Goal: Information Seeking & Learning: Learn about a topic

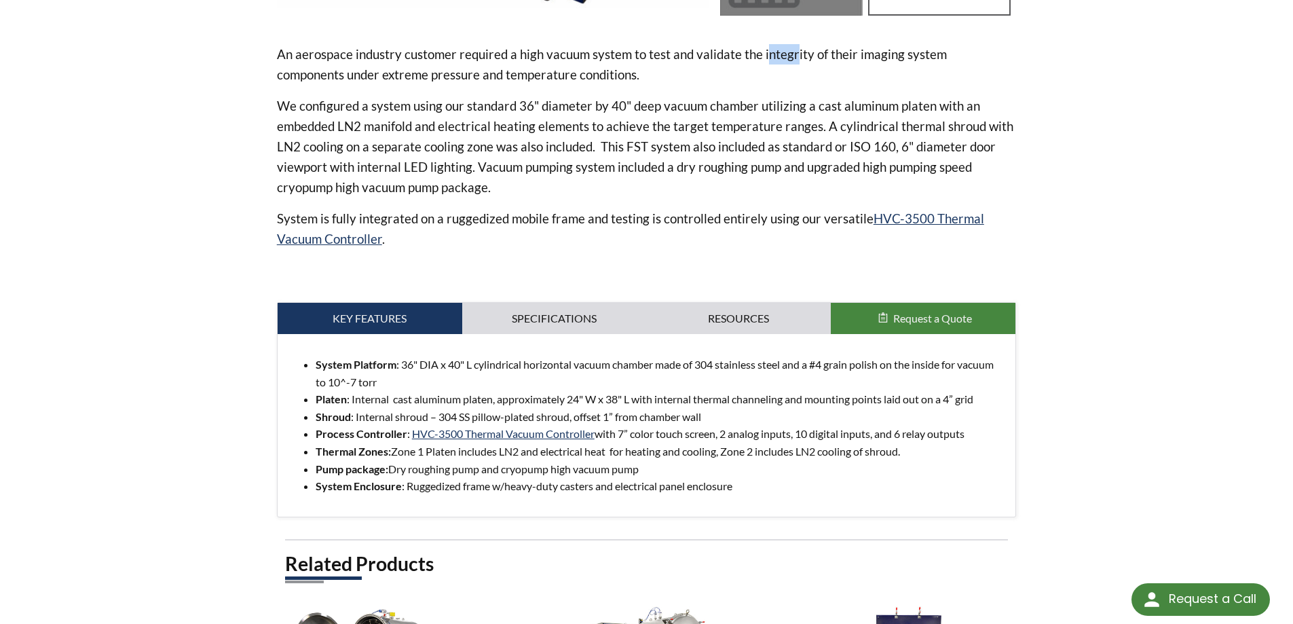
drag, startPoint x: 765, startPoint y: 55, endPoint x: 794, endPoint y: 57, distance: 29.3
click at [794, 57] on p "An aerospace industry customer required a high vacuum system to test and valida…" at bounding box center [647, 64] width 740 height 41
click at [603, 160] on p "We configured a system using our standard 36" diameter by 40" deep vacuum chamb…" at bounding box center [647, 147] width 740 height 102
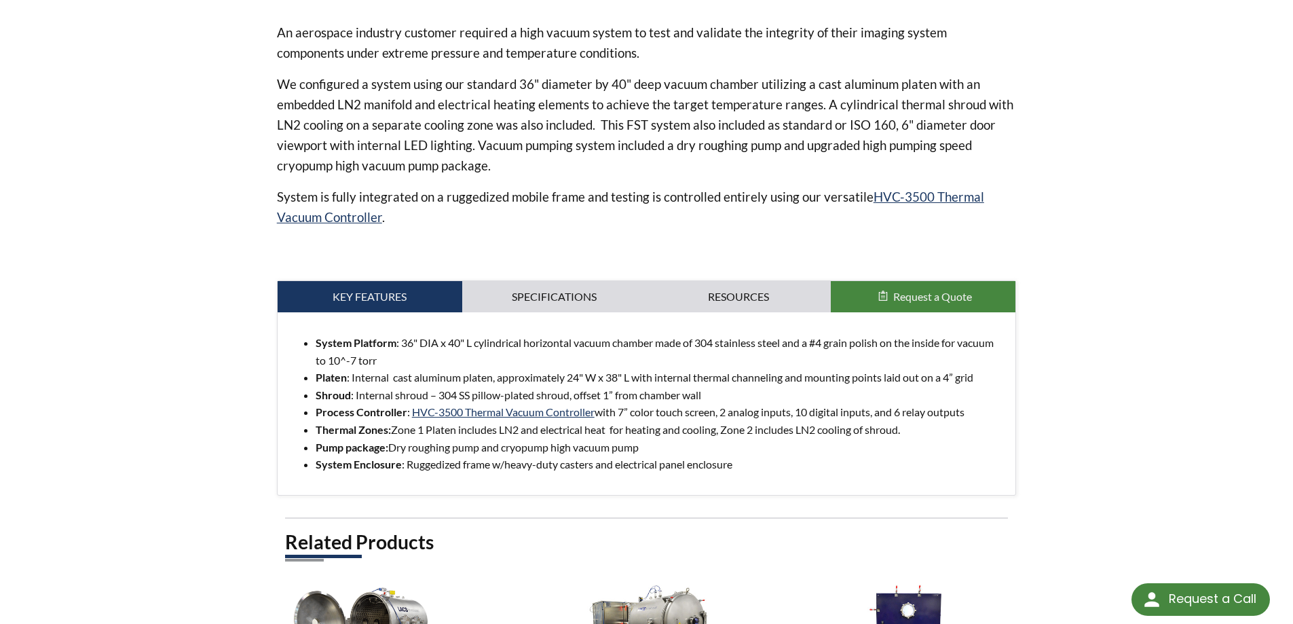
scroll to position [475, 0]
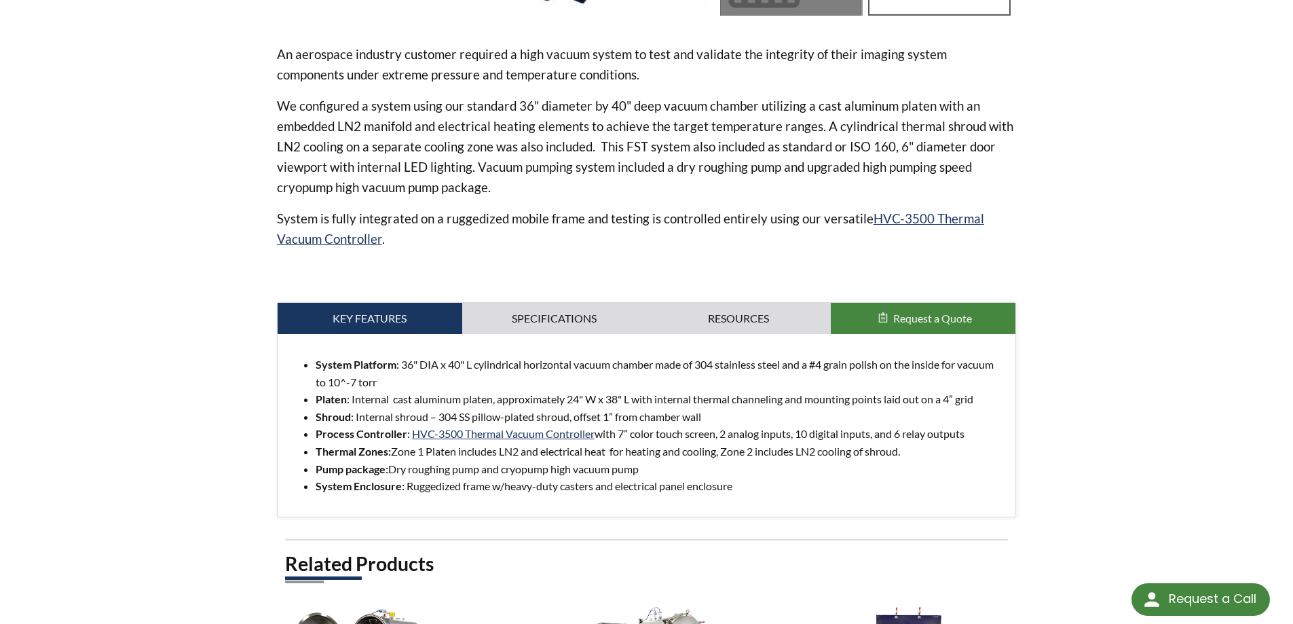
click at [403, 126] on p "We configured a system using our standard 36" diameter by 40" deep vacuum chamb…" at bounding box center [647, 147] width 740 height 102
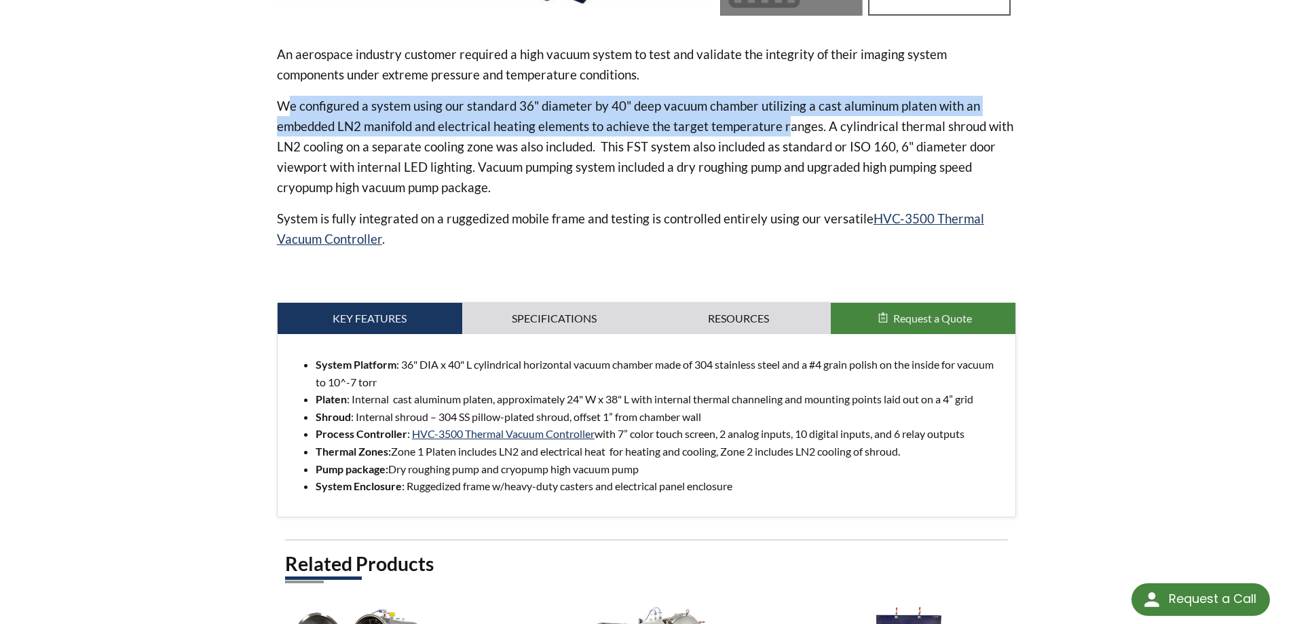
drag, startPoint x: 291, startPoint y: 105, endPoint x: 788, endPoint y: 127, distance: 496.8
click at [788, 127] on p "We configured a system using our standard 36" diameter by 40" deep vacuum chamb…" at bounding box center [647, 147] width 740 height 102
click at [872, 115] on p "We configured a system using our standard 36" diameter by 40" deep vacuum chamb…" at bounding box center [647, 147] width 740 height 102
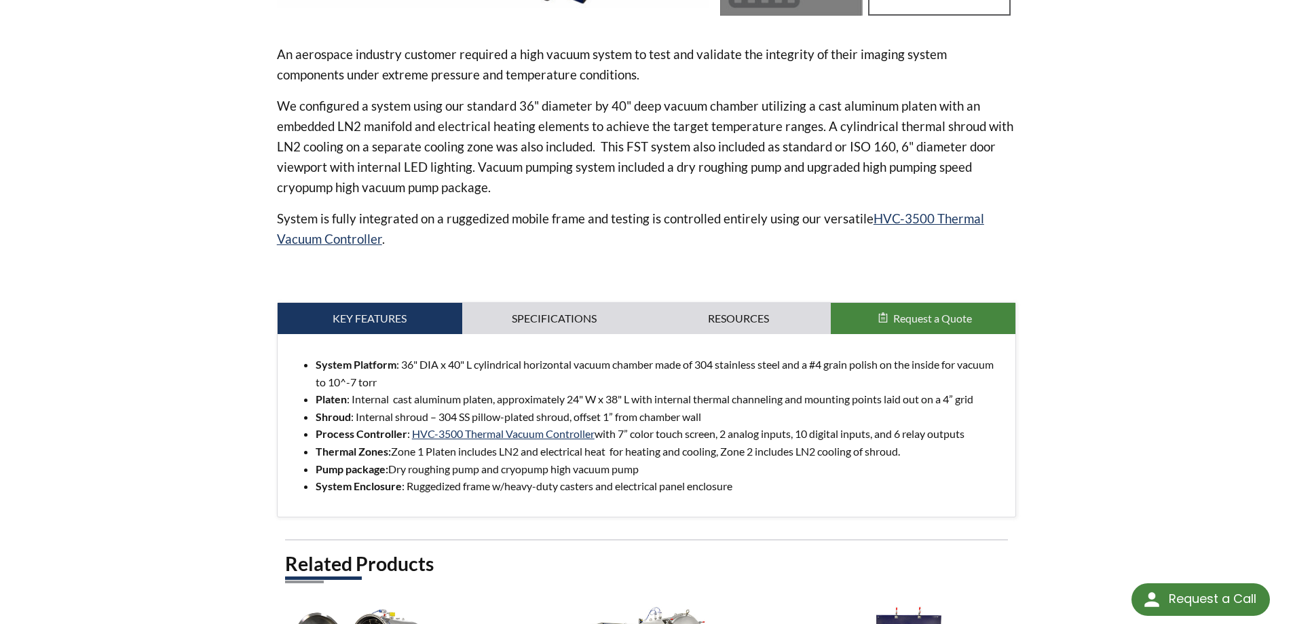
click at [462, 64] on p "An aerospace industry customer required a high vacuum system to test and valida…" at bounding box center [647, 64] width 740 height 41
click at [462, 364] on li "System Platform : 36" DIA x 40" L cylindrical horizontal vacuum chamber made of…" at bounding box center [661, 373] width 690 height 35
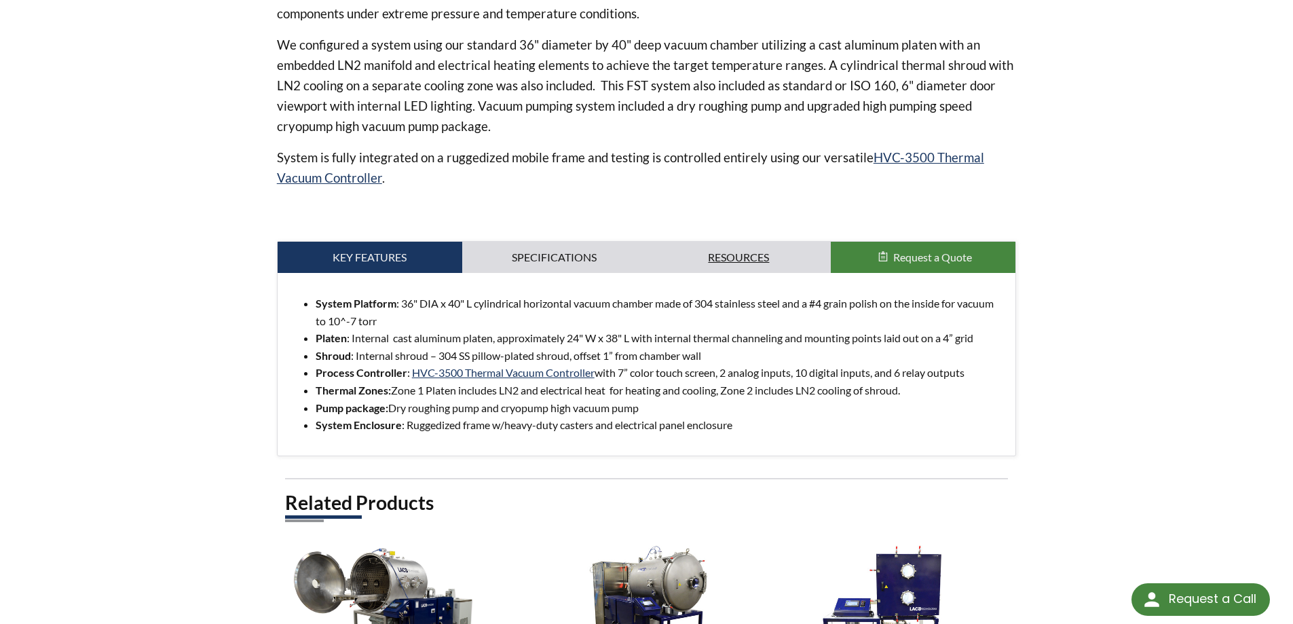
scroll to position [543, 0]
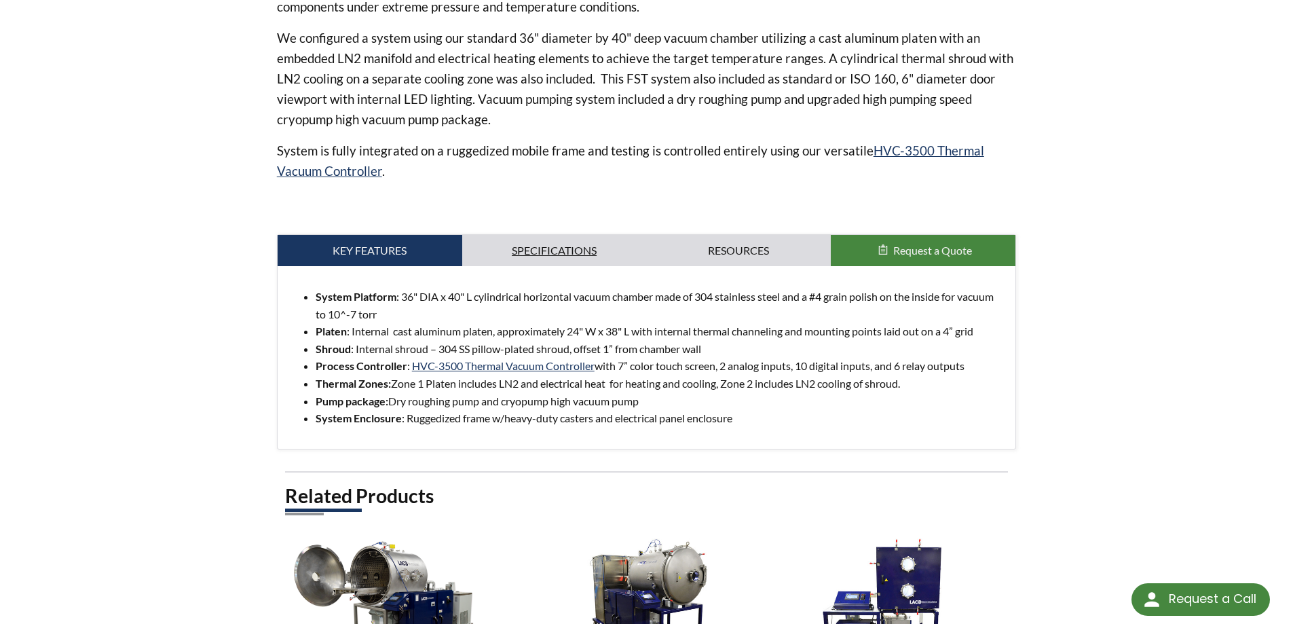
click at [568, 253] on link "Specifications" at bounding box center [554, 250] width 185 height 31
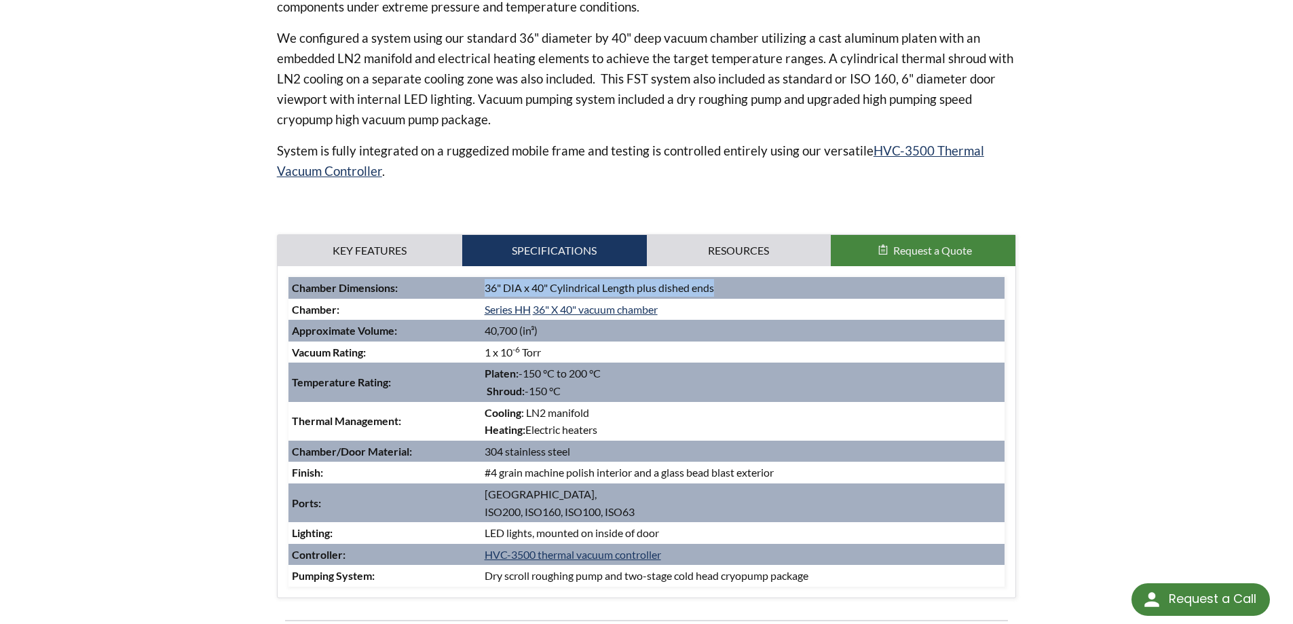
drag, startPoint x: 488, startPoint y: 289, endPoint x: 717, endPoint y: 291, distance: 229.5
click at [717, 291] on td "36" DIA x 40" Cylindrical Length plus dished ends" at bounding box center [743, 288] width 524 height 22
click at [500, 289] on td "36" DIA x 40" Cylindrical Length plus dished ends" at bounding box center [743, 288] width 524 height 22
drag, startPoint x: 492, startPoint y: 287, endPoint x: 532, endPoint y: 283, distance: 40.2
click at [532, 283] on td "36" DIA x 40" Cylindrical Length plus dished ends" at bounding box center [743, 288] width 524 height 22
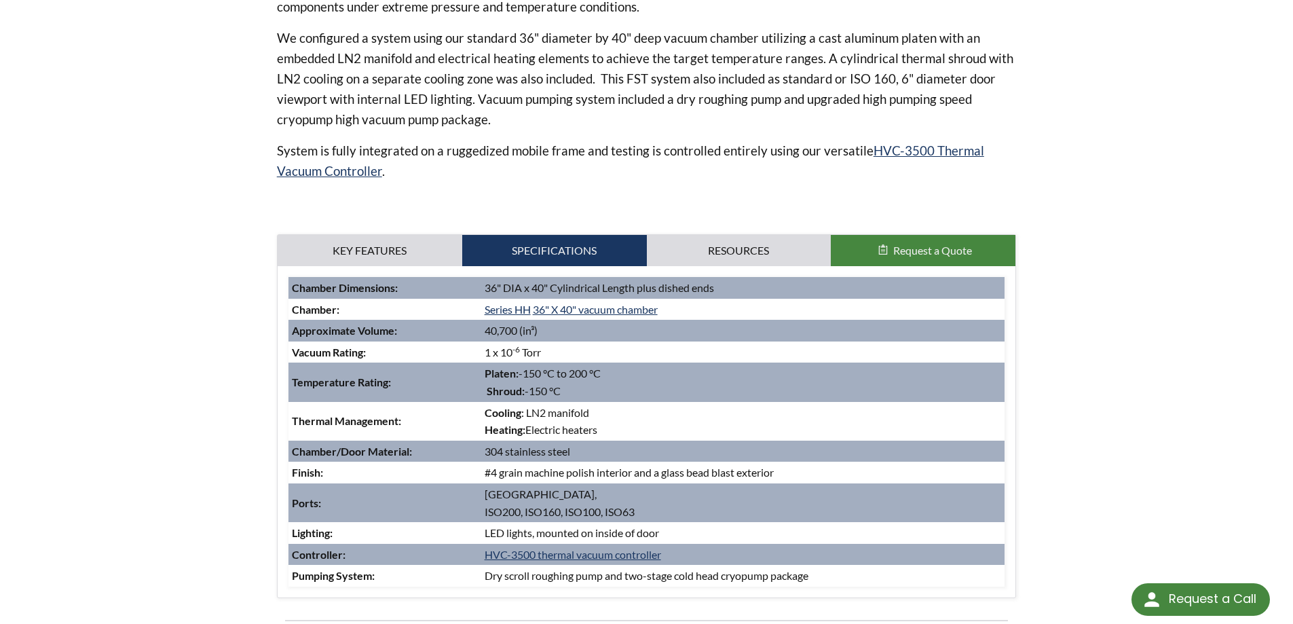
click at [551, 286] on td "36" DIA x 40" Cylindrical Length plus dished ends" at bounding box center [743, 288] width 524 height 22
drag, startPoint x: 716, startPoint y: 289, endPoint x: 487, endPoint y: 289, distance: 229.5
click at [500, 289] on td "36" DIA x 40" Cylindrical Length plus dished ends" at bounding box center [743, 288] width 524 height 22
drag, startPoint x: 338, startPoint y: 259, endPoint x: 360, endPoint y: 254, distance: 22.4
click at [339, 259] on link "Key Features" at bounding box center [370, 250] width 185 height 31
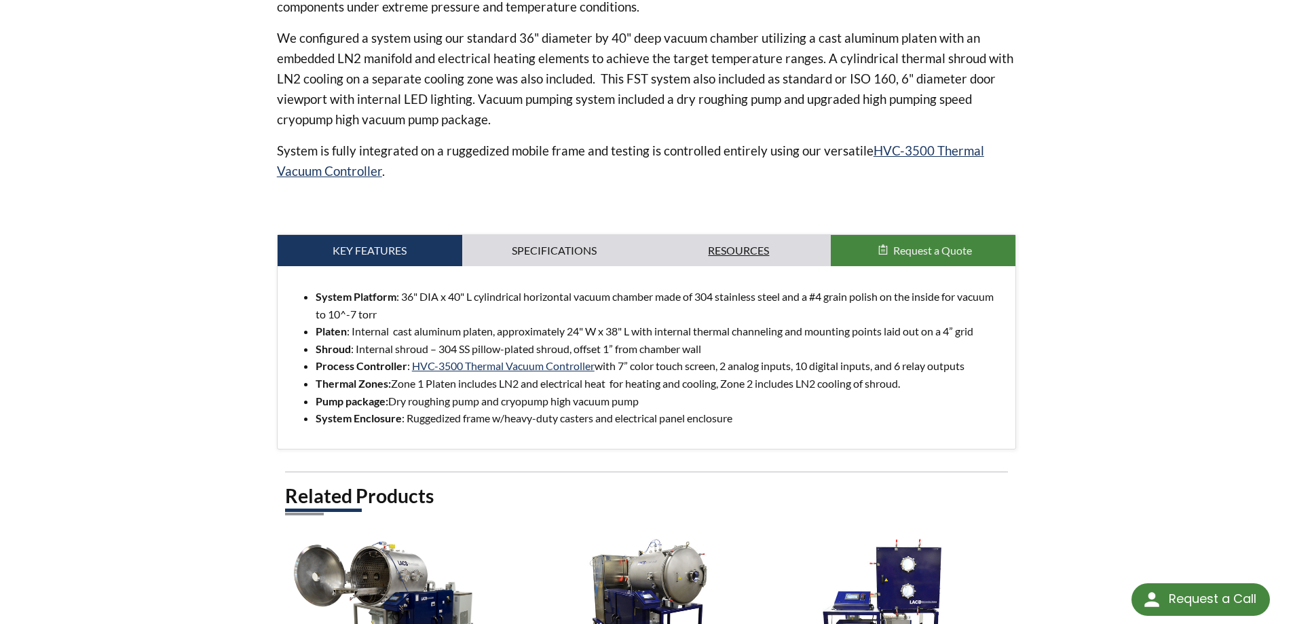
click at [705, 243] on link "Resources" at bounding box center [739, 250] width 185 height 31
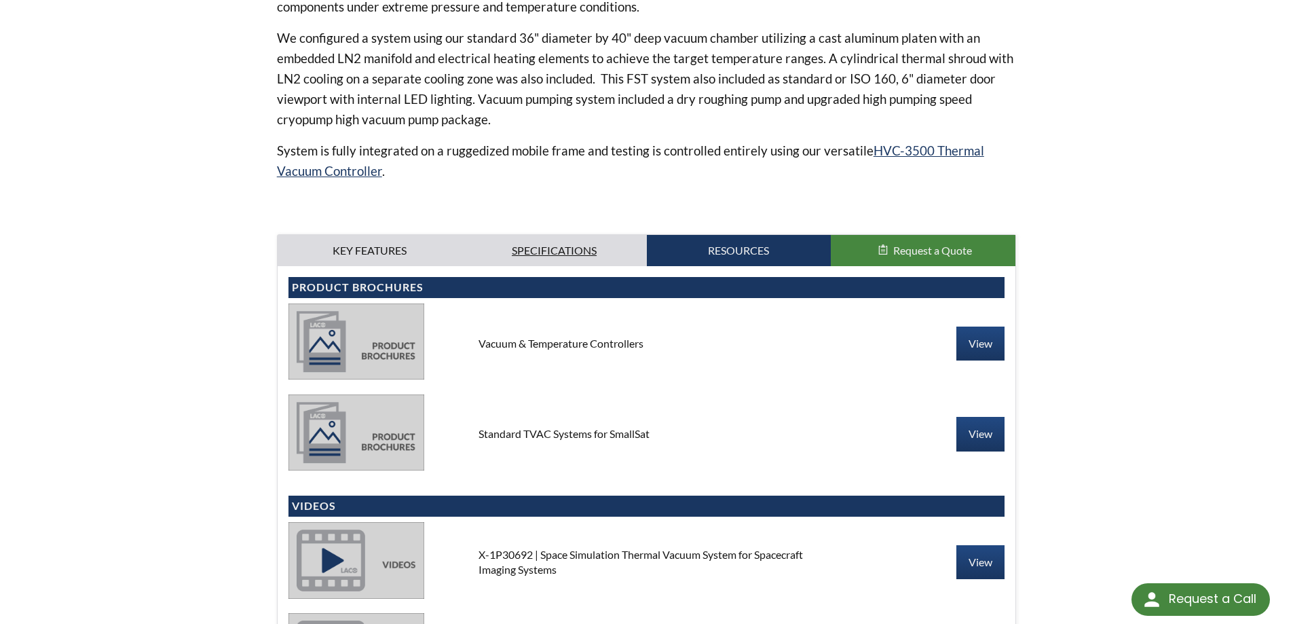
click at [513, 249] on link "Specifications" at bounding box center [554, 250] width 185 height 31
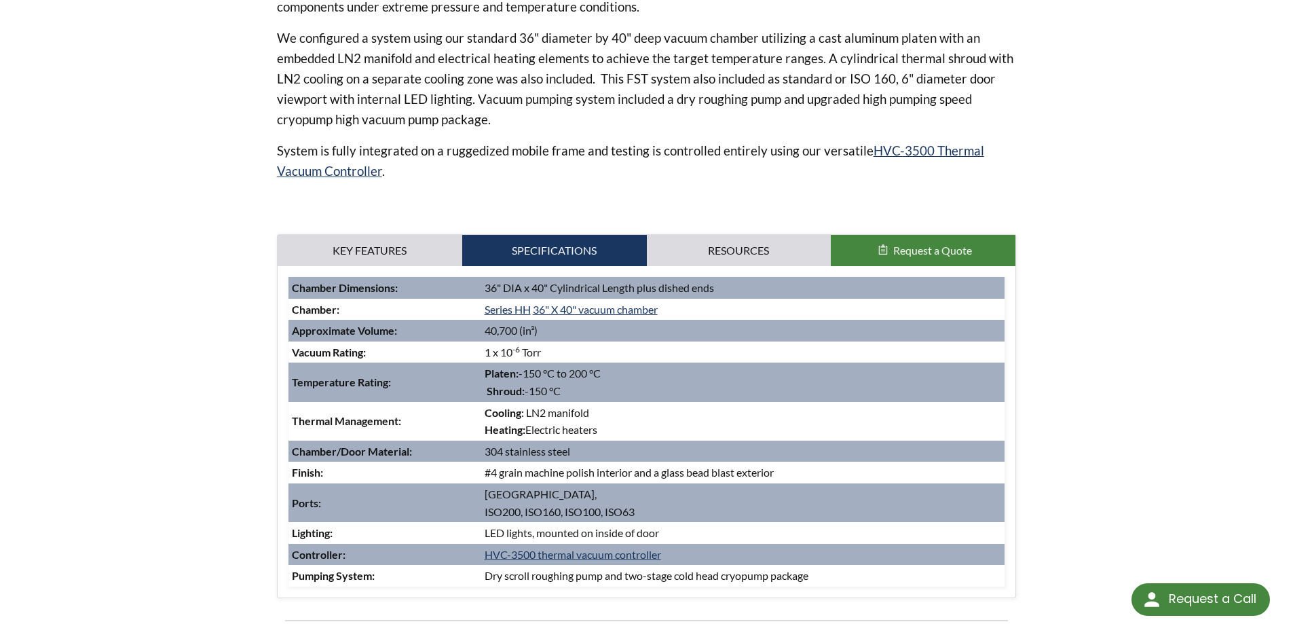
click at [485, 289] on td "36" DIA x 40" Cylindrical Length plus dished ends" at bounding box center [743, 288] width 524 height 22
click at [479, 149] on p "System is fully integrated on a ruggedized mobile frame and testing is controll…" at bounding box center [647, 161] width 740 height 41
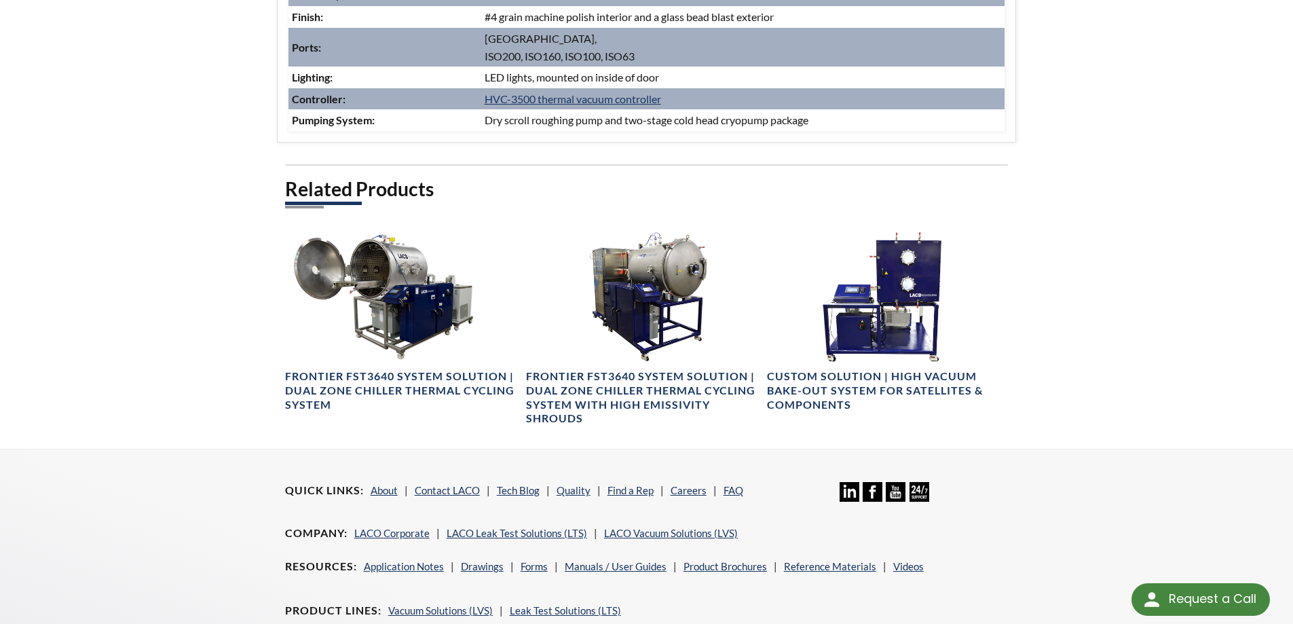
scroll to position [1138, 0]
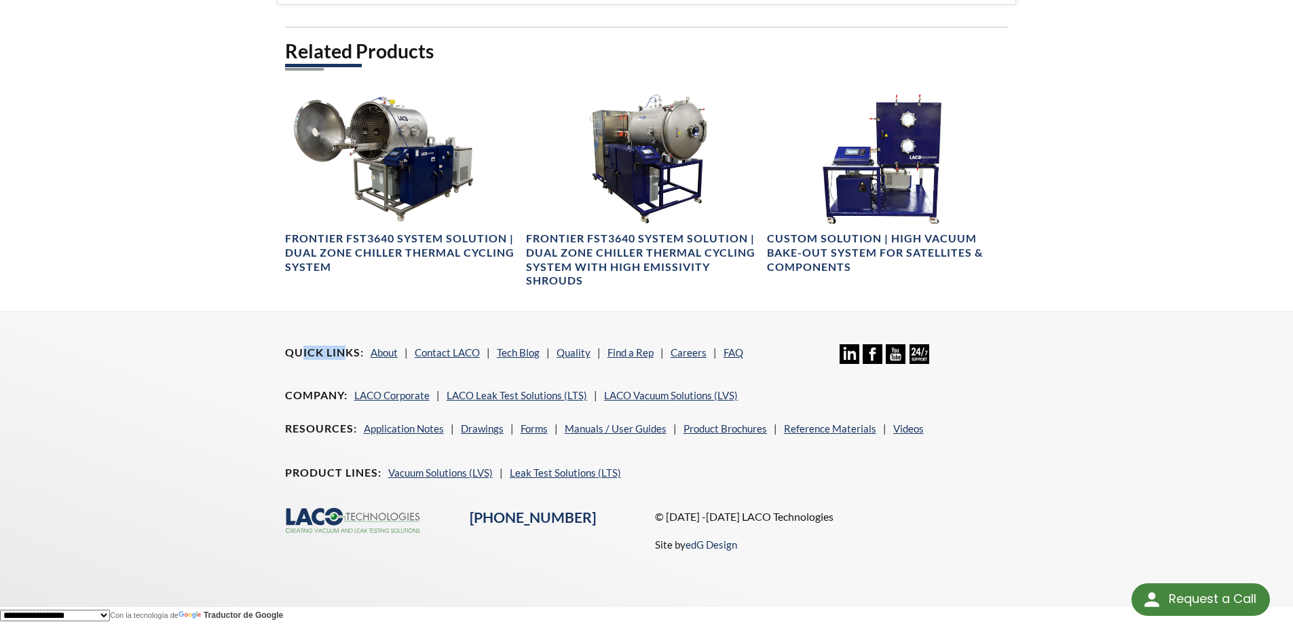
drag, startPoint x: 301, startPoint y: 352, endPoint x: 346, endPoint y: 346, distance: 45.9
click at [346, 346] on h4 "Quick Links" at bounding box center [324, 353] width 79 height 14
click at [351, 350] on h4 "Quick Links" at bounding box center [324, 353] width 79 height 14
drag, startPoint x: 352, startPoint y: 350, endPoint x: 297, endPoint y: 352, distance: 54.3
click at [297, 352] on h4 "Quick Links" at bounding box center [324, 353] width 79 height 14
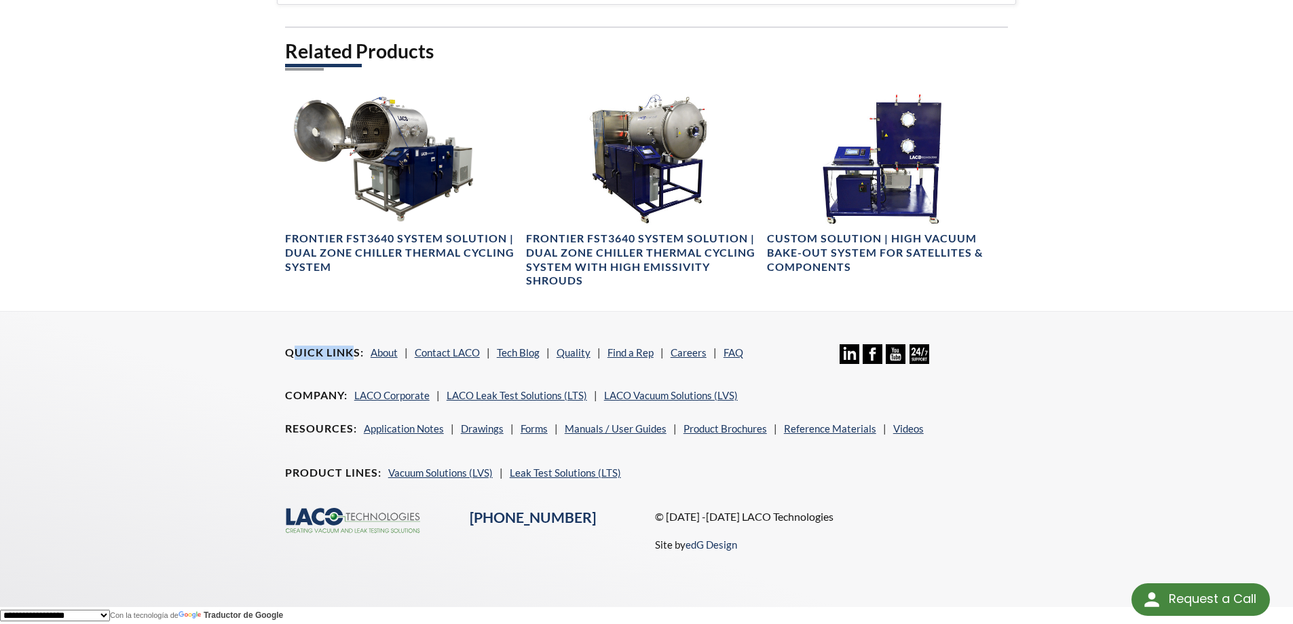
click at [297, 351] on h4 "Quick Links" at bounding box center [324, 353] width 79 height 14
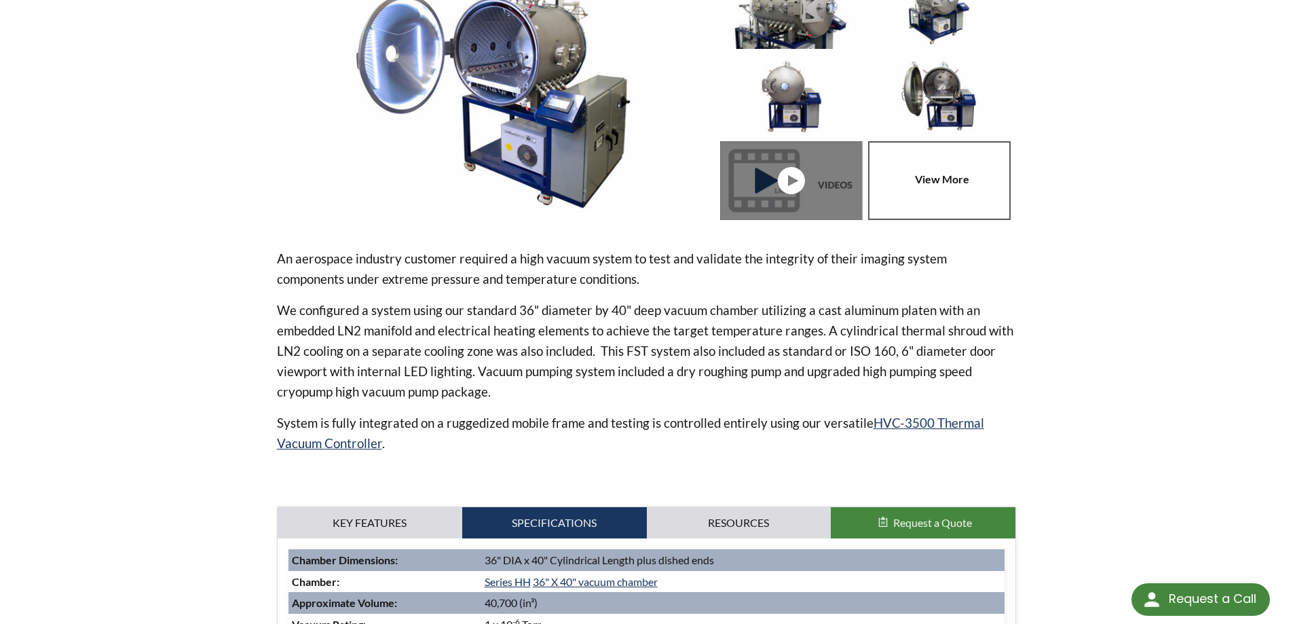
scroll to position [272, 0]
click at [310, 325] on p "We configured a system using our standard 36" diameter by 40" deep vacuum chamb…" at bounding box center [647, 350] width 740 height 102
